Goal: Task Accomplishment & Management: Use online tool/utility

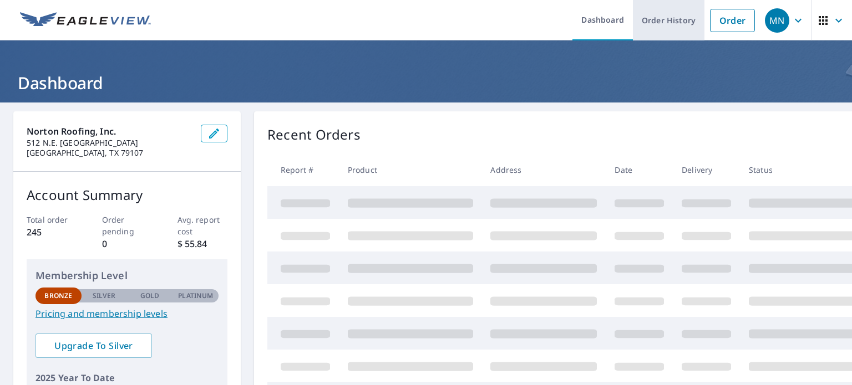
click at [666, 17] on link "Order History" at bounding box center [669, 20] width 72 height 40
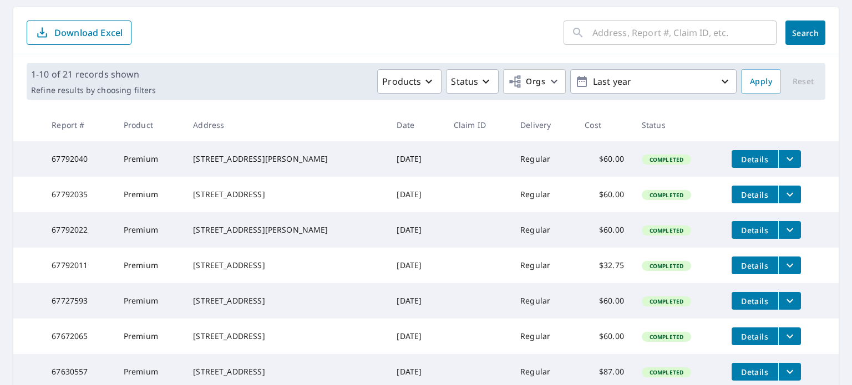
scroll to position [111, 0]
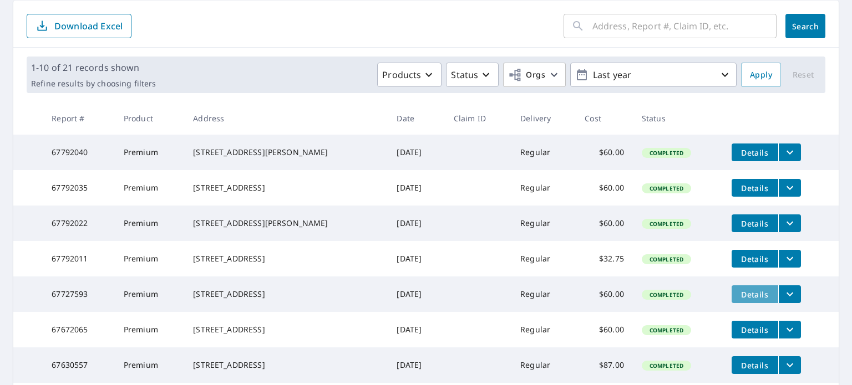
click at [738, 300] on span "Details" at bounding box center [754, 295] width 33 height 11
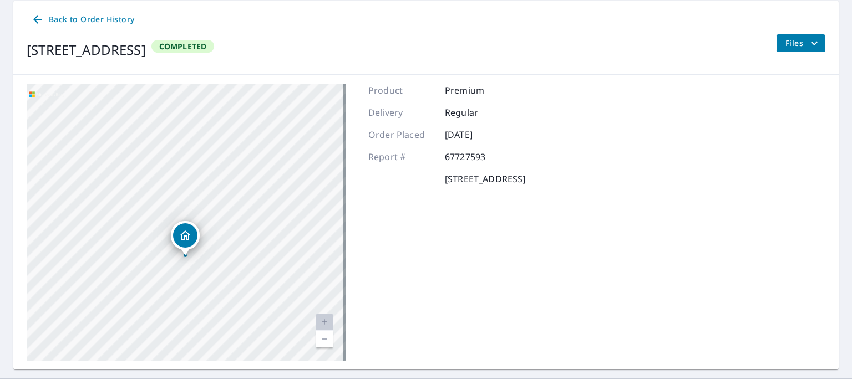
drag, startPoint x: 99, startPoint y: 259, endPoint x: 281, endPoint y: 268, distance: 182.7
click at [280, 269] on div "1407 Stardust Ln Amarillo, TX 79118" at bounding box center [186, 222] width 319 height 277
drag, startPoint x: 309, startPoint y: 251, endPoint x: 311, endPoint y: 187, distance: 64.4
click at [311, 187] on div "1407 Stardust Ln Amarillo, TX 79118" at bounding box center [186, 222] width 319 height 277
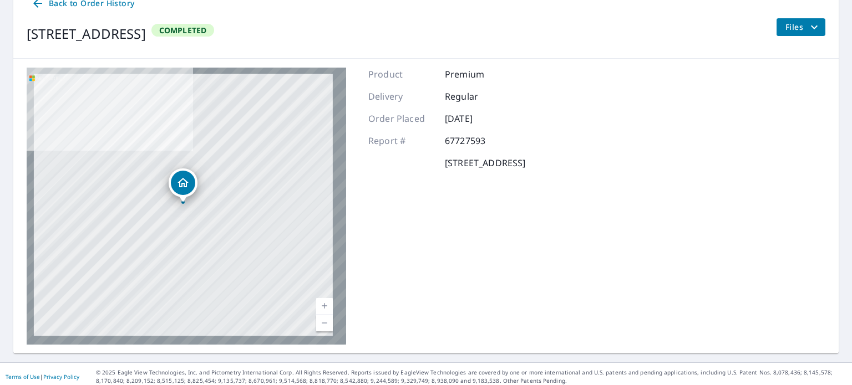
scroll to position [132, 0]
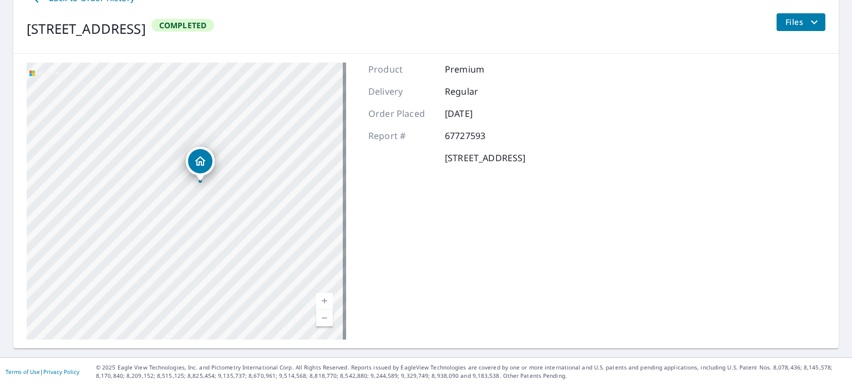
drag, startPoint x: 162, startPoint y: 194, endPoint x: 256, endPoint y: 205, distance: 94.3
click at [256, 205] on div "1407 Stardust Ln Amarillo, TX 79118" at bounding box center [186, 201] width 319 height 277
drag, startPoint x: 178, startPoint y: 193, endPoint x: 253, endPoint y: 211, distance: 77.1
click at [253, 211] on div "1407 Stardust Ln Amarillo, TX 79118" at bounding box center [186, 201] width 319 height 277
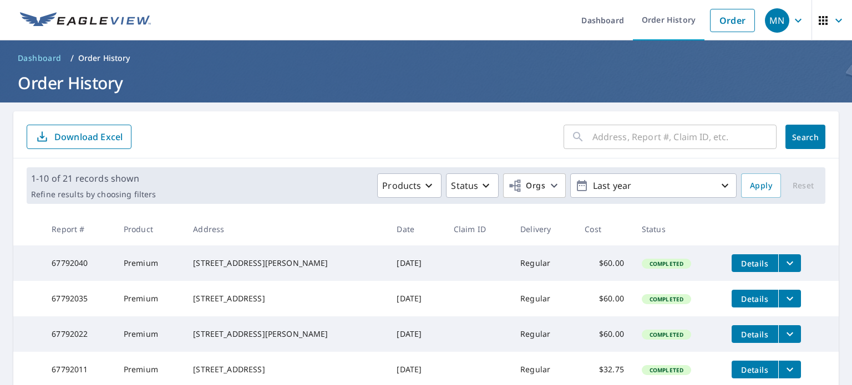
click at [835, 21] on icon "button" at bounding box center [838, 20] width 7 height 4
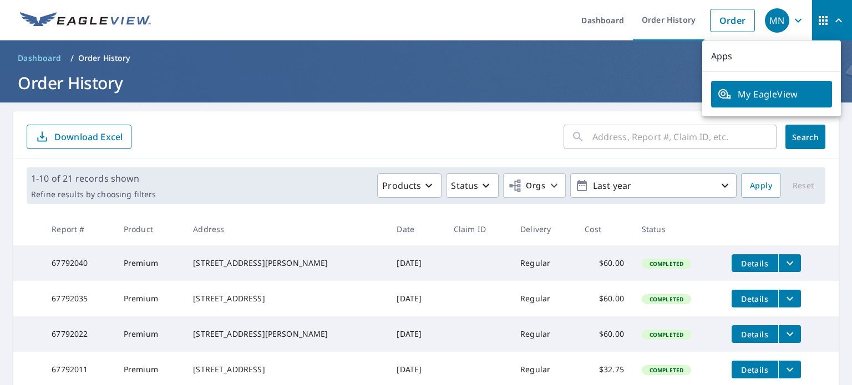
click at [812, 92] on span "My EagleView" at bounding box center [772, 94] width 108 height 13
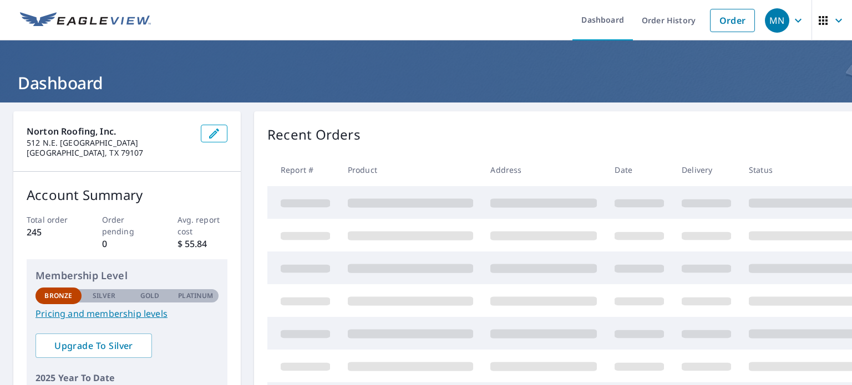
click at [791, 24] on icon "button" at bounding box center [797, 20] width 13 height 13
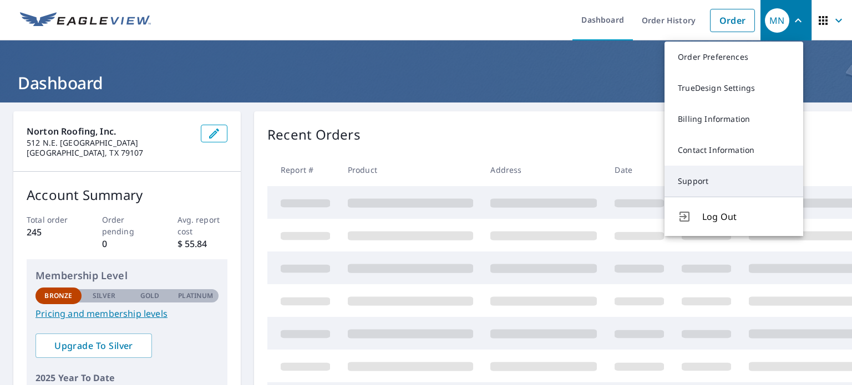
click at [697, 186] on link "Support" at bounding box center [733, 181] width 139 height 31
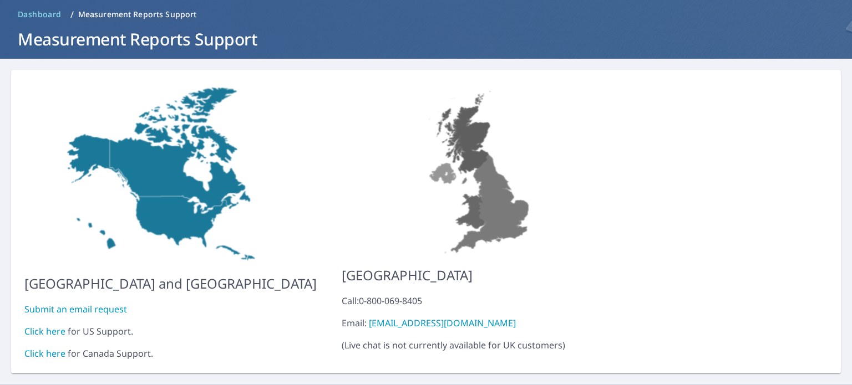
scroll to position [63, 0]
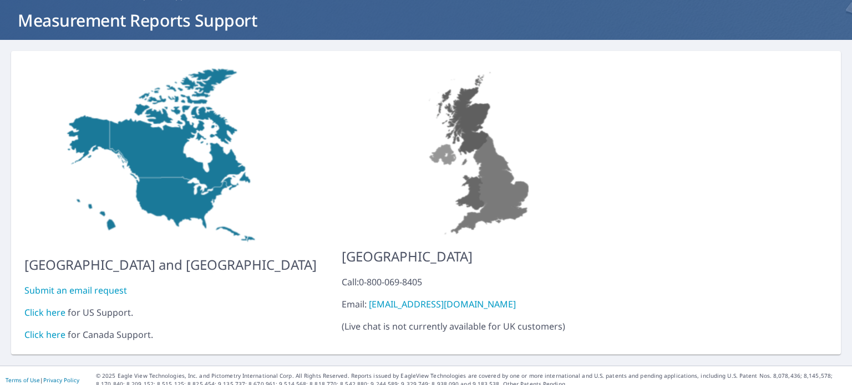
click at [47, 307] on link "Click here" at bounding box center [44, 313] width 41 height 12
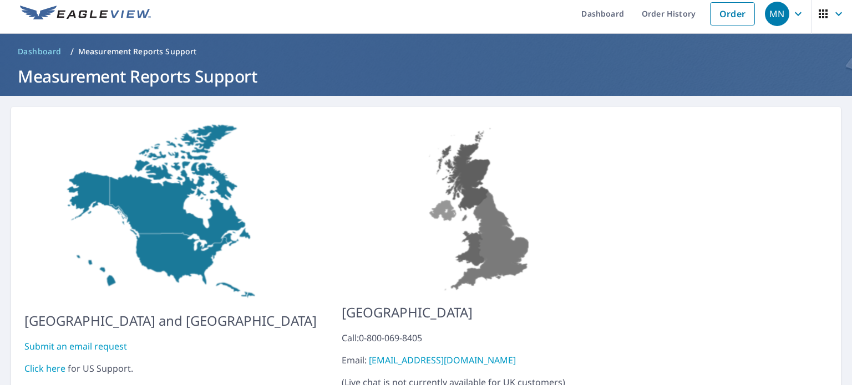
scroll to position [0, 0]
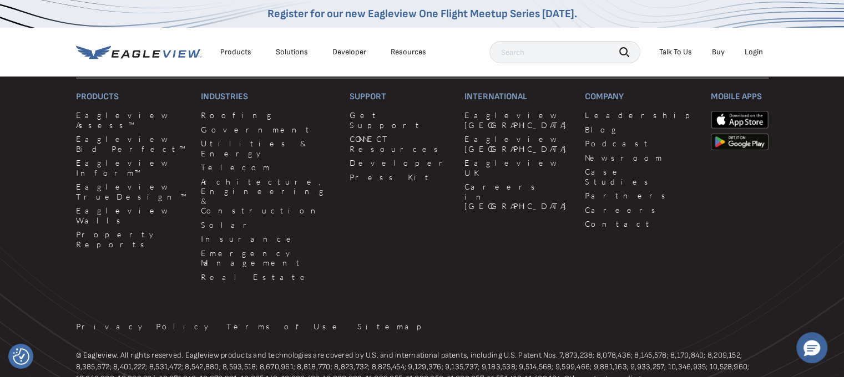
scroll to position [1026, 0]
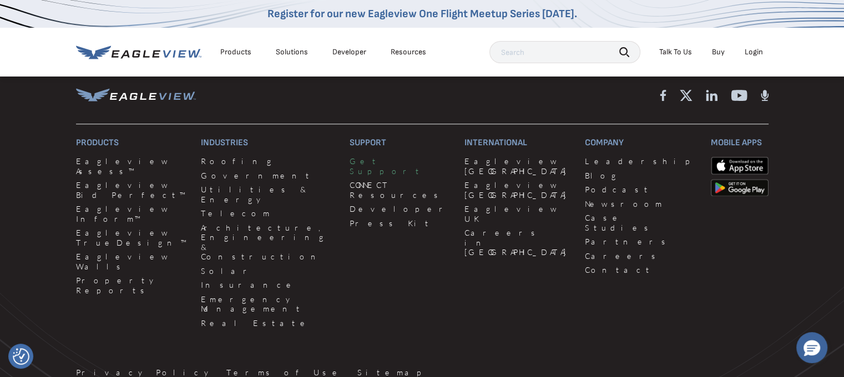
click at [349, 176] on link "Get Support" at bounding box center [399, 165] width 101 height 19
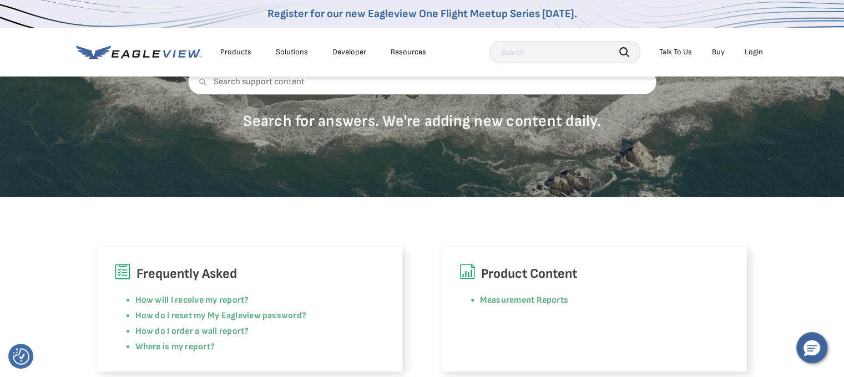
scroll to position [222, 0]
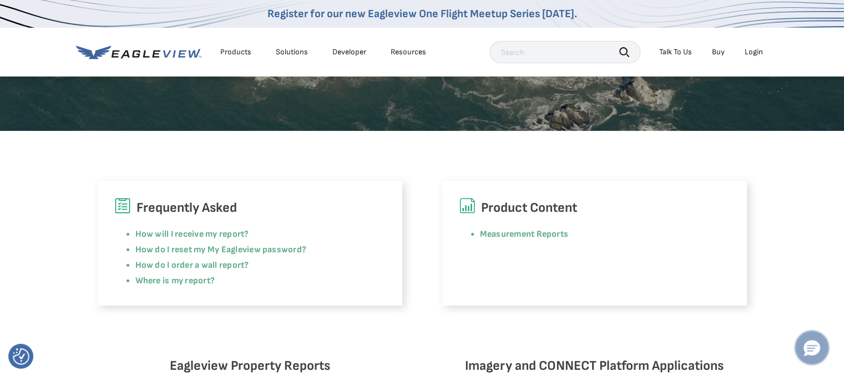
click at [812, 348] on icon "Hello, have a question? Let’s chat." at bounding box center [811, 349] width 17 height 17
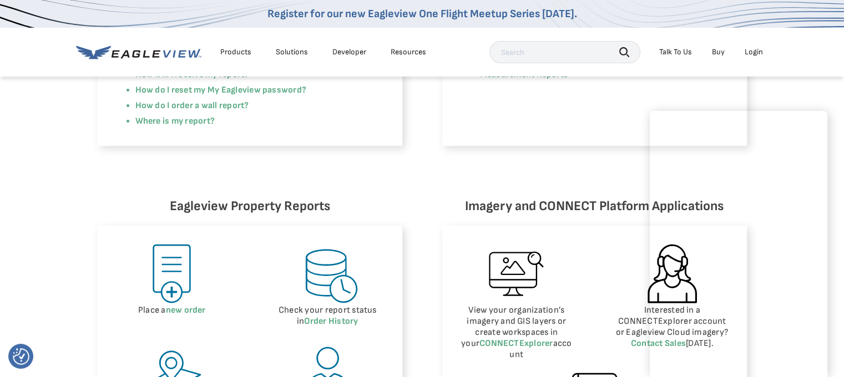
scroll to position [388, 0]
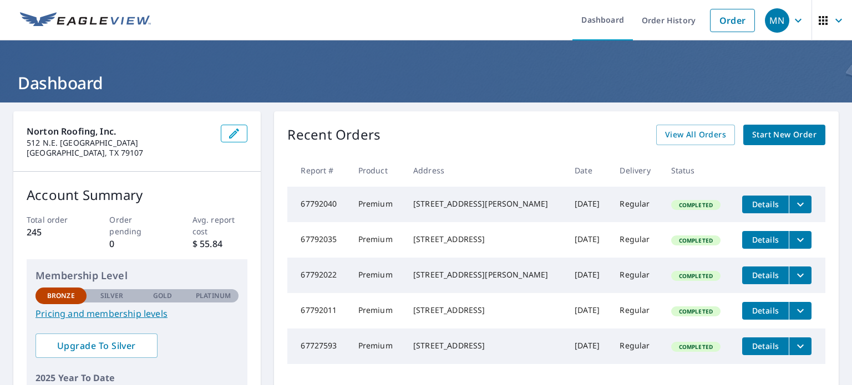
scroll to position [55, 0]
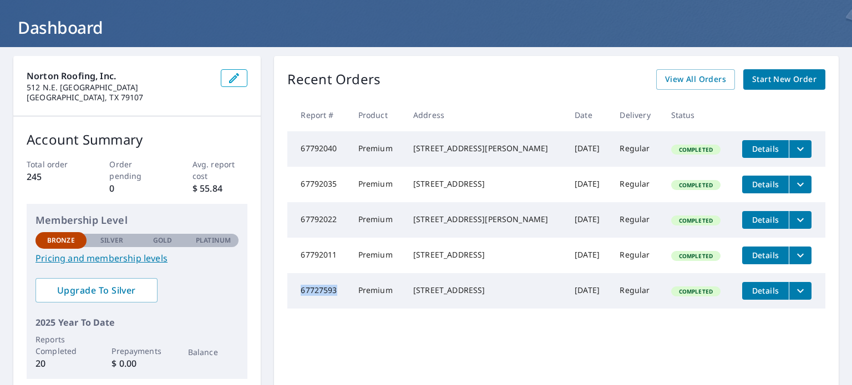
drag, startPoint x: 334, startPoint y: 312, endPoint x: 288, endPoint y: 297, distance: 47.7
click at [288, 297] on td "67727593" at bounding box center [318, 290] width 62 height 35
copy td "67727593"
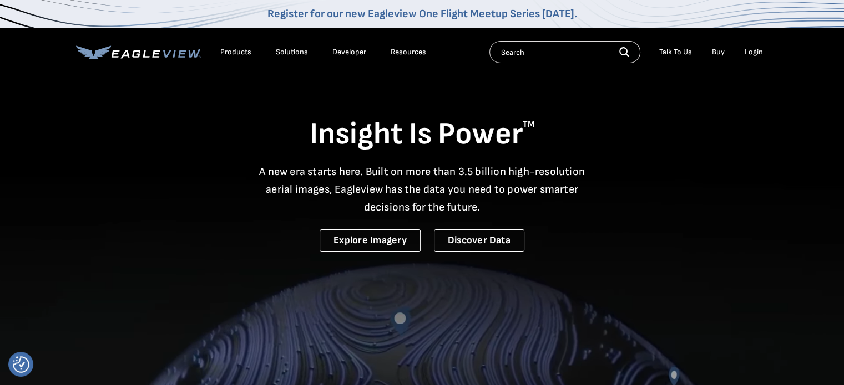
click at [751, 48] on div "Login" at bounding box center [753, 52] width 18 height 10
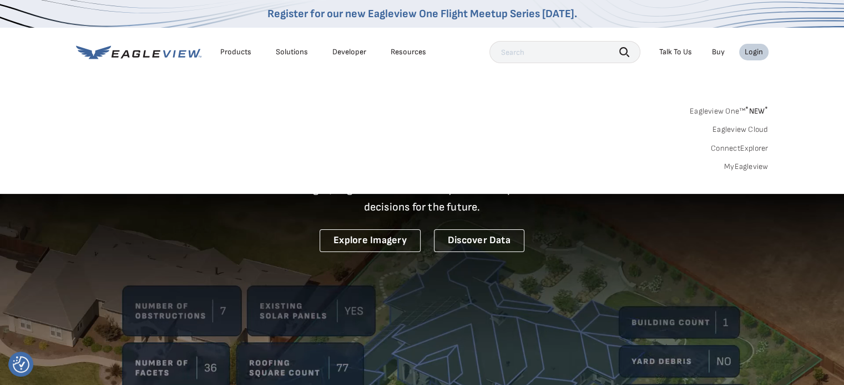
click at [757, 166] on link "MyEagleview" at bounding box center [746, 167] width 44 height 10
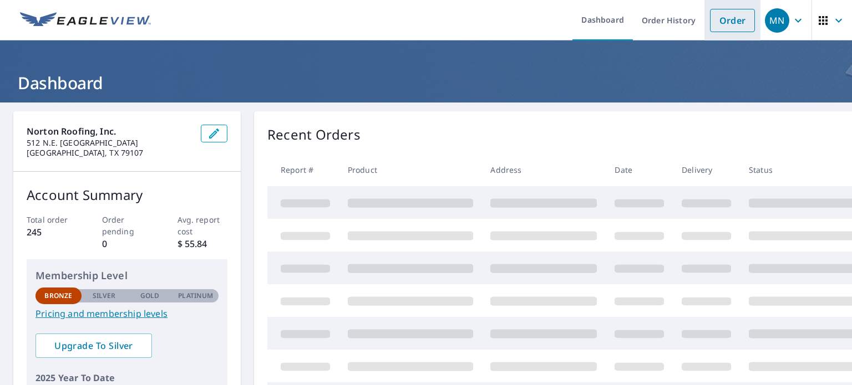
click at [722, 23] on link "Order" at bounding box center [732, 20] width 45 height 23
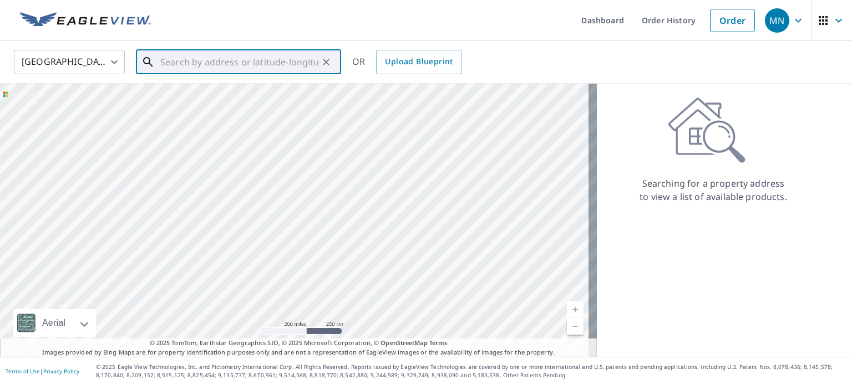
click at [243, 62] on input "text" at bounding box center [239, 62] width 158 height 31
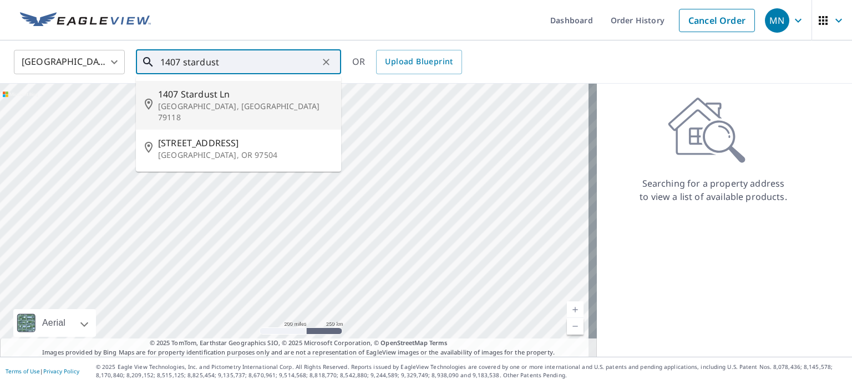
click at [230, 99] on span "1407 Stardust Ln" at bounding box center [245, 94] width 174 height 13
type input "[STREET_ADDRESS]"
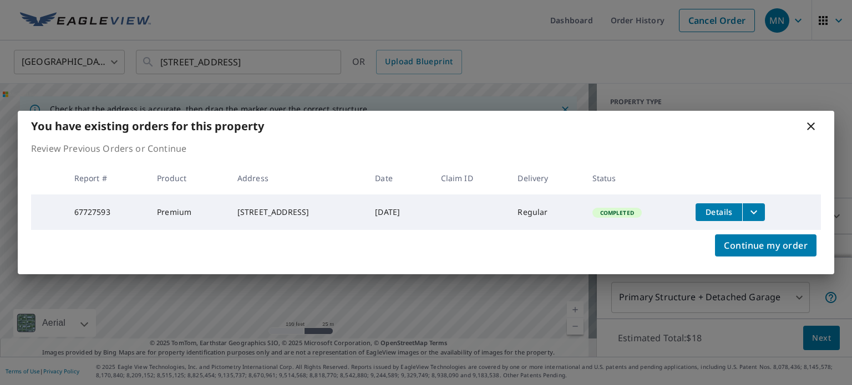
drag, startPoint x: 345, startPoint y: 263, endPoint x: 352, endPoint y: 249, distance: 15.4
click at [351, 251] on div "Continue my order" at bounding box center [426, 252] width 816 height 44
click at [809, 125] on icon at bounding box center [810, 126] width 13 height 13
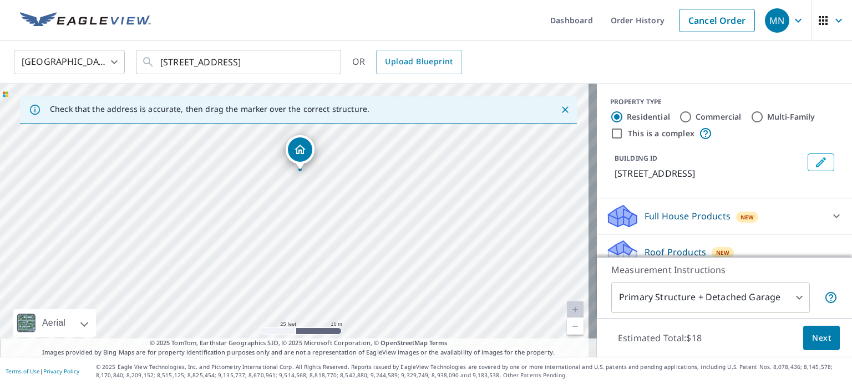
drag, startPoint x: 372, startPoint y: 225, endPoint x: 371, endPoint y: 187, distance: 37.7
click at [371, 187] on div "[STREET_ADDRESS]" at bounding box center [298, 220] width 597 height 273
drag, startPoint x: 360, startPoint y: 195, endPoint x: 358, endPoint y: 238, distance: 42.8
click at [358, 238] on div "[STREET_ADDRESS]" at bounding box center [298, 220] width 597 height 273
drag, startPoint x: 315, startPoint y: 176, endPoint x: 315, endPoint y: 162, distance: 13.9
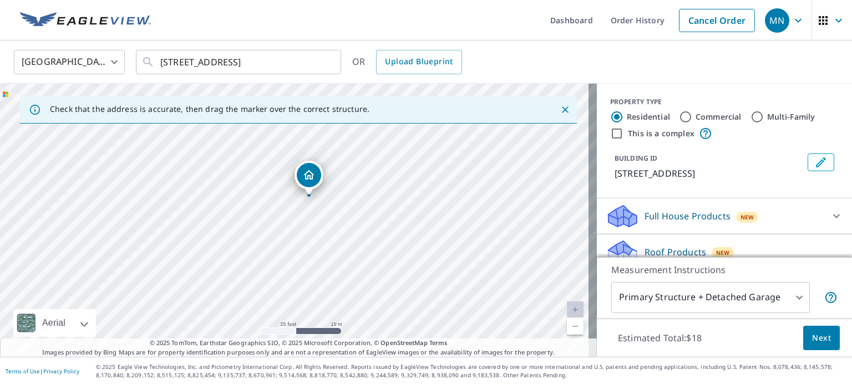
drag, startPoint x: 359, startPoint y: 221, endPoint x: 374, endPoint y: 197, distance: 27.4
click at [374, 197] on div "[STREET_ADDRESS]" at bounding box center [298, 220] width 597 height 273
drag, startPoint x: 372, startPoint y: 211, endPoint x: 367, endPoint y: 196, distance: 15.3
click at [367, 196] on div "[STREET_ADDRESS]" at bounding box center [298, 220] width 597 height 273
